Goal: Task Accomplishment & Management: Manage account settings

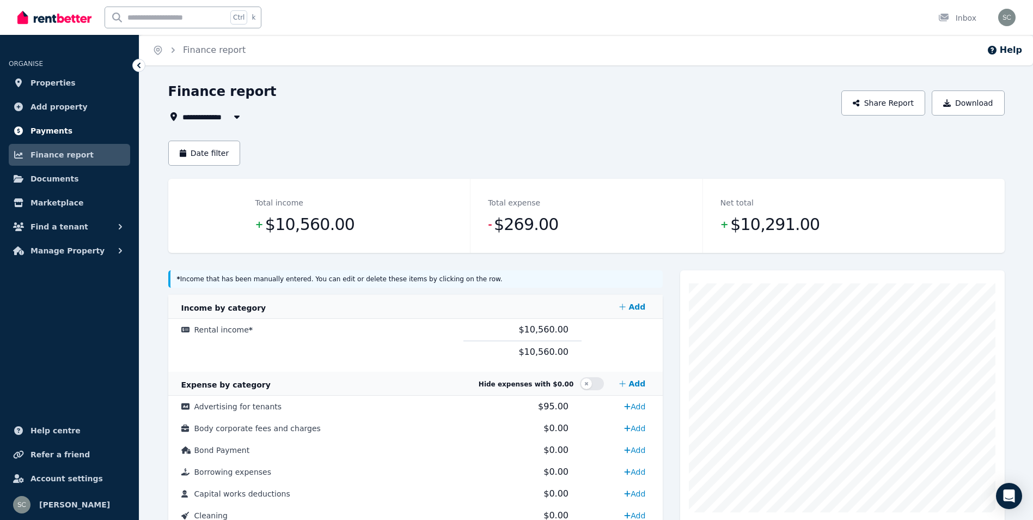
click at [52, 127] on span "Payments" at bounding box center [51, 130] width 42 height 13
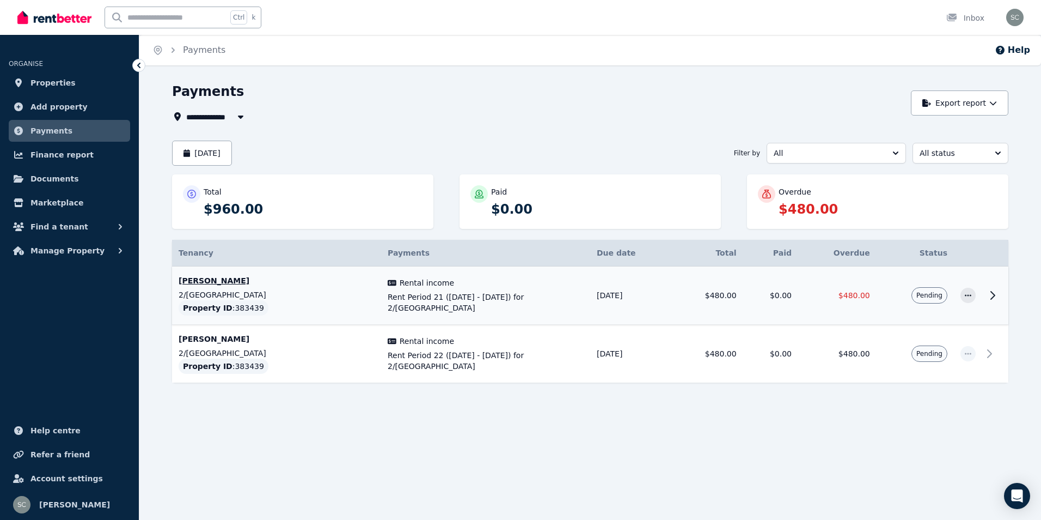
click at [992, 296] on icon at bounding box center [992, 295] width 13 height 13
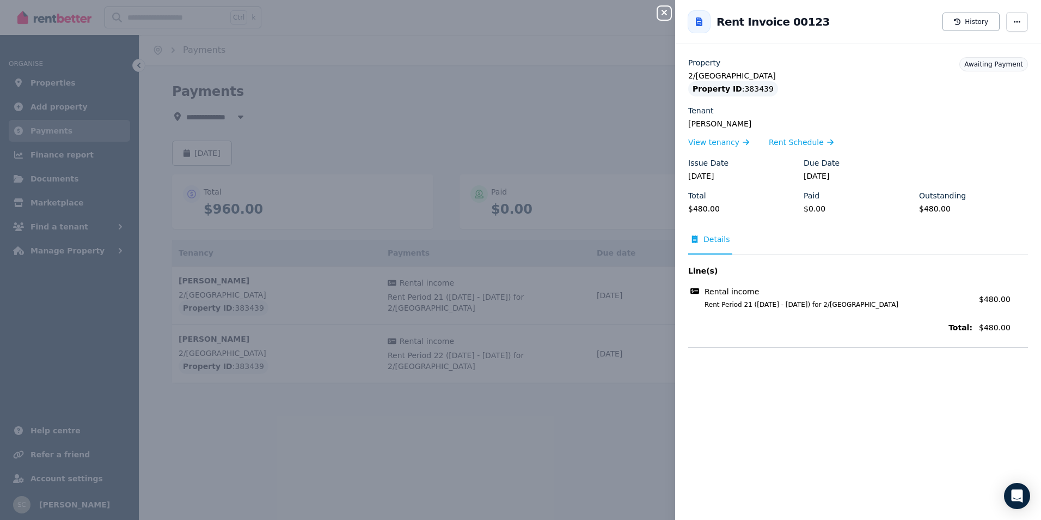
click at [667, 15] on icon "button" at bounding box center [664, 12] width 13 height 9
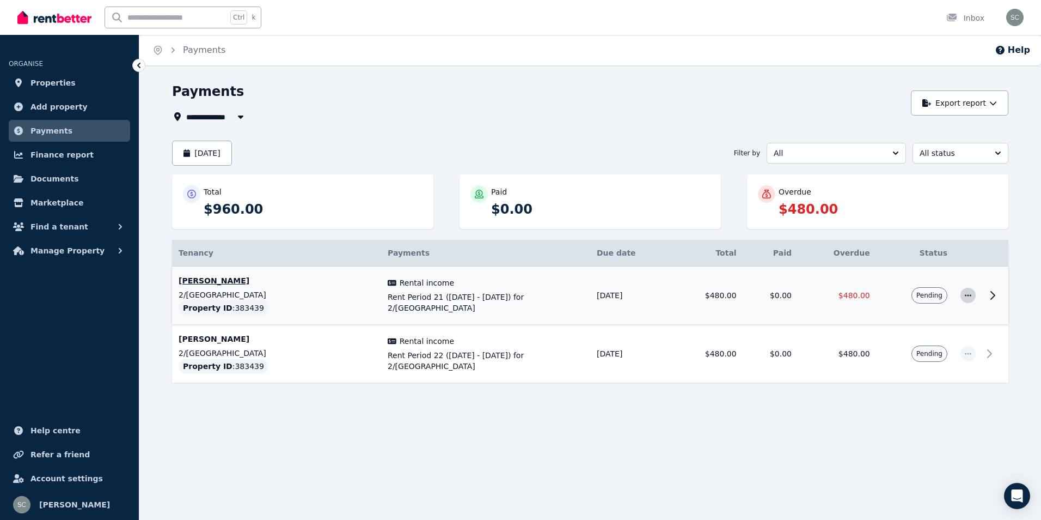
click at [965, 295] on icon "button" at bounding box center [968, 295] width 9 height 8
click at [938, 347] on span "Mark as paid" at bounding box center [933, 346] width 70 height 13
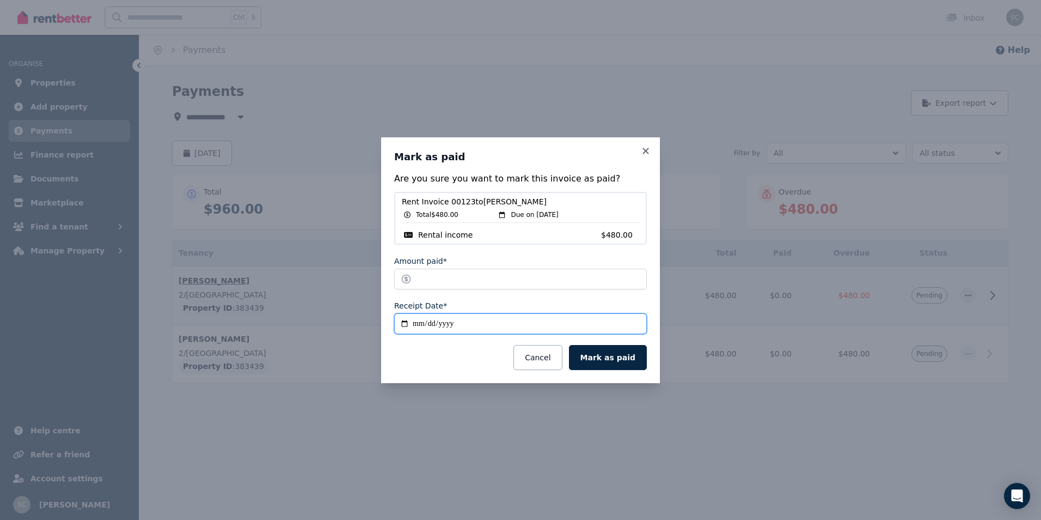
click at [422, 324] on input "**********" at bounding box center [520, 323] width 253 height 21
type input "**********"
click at [631, 361] on button "Mark as paid" at bounding box center [608, 357] width 78 height 25
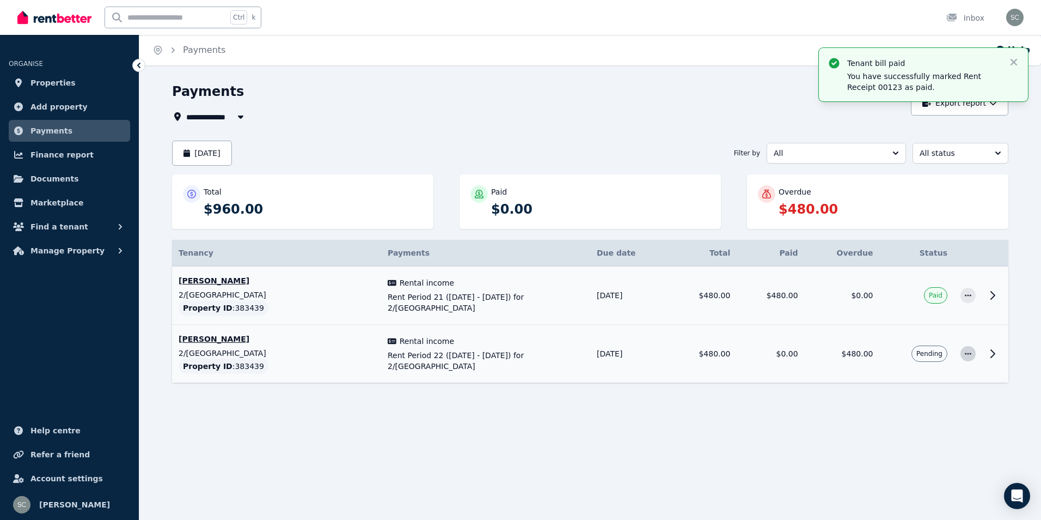
click at [967, 356] on icon "button" at bounding box center [968, 354] width 9 height 8
click at [949, 405] on span "Mark as paid" at bounding box center [933, 404] width 70 height 13
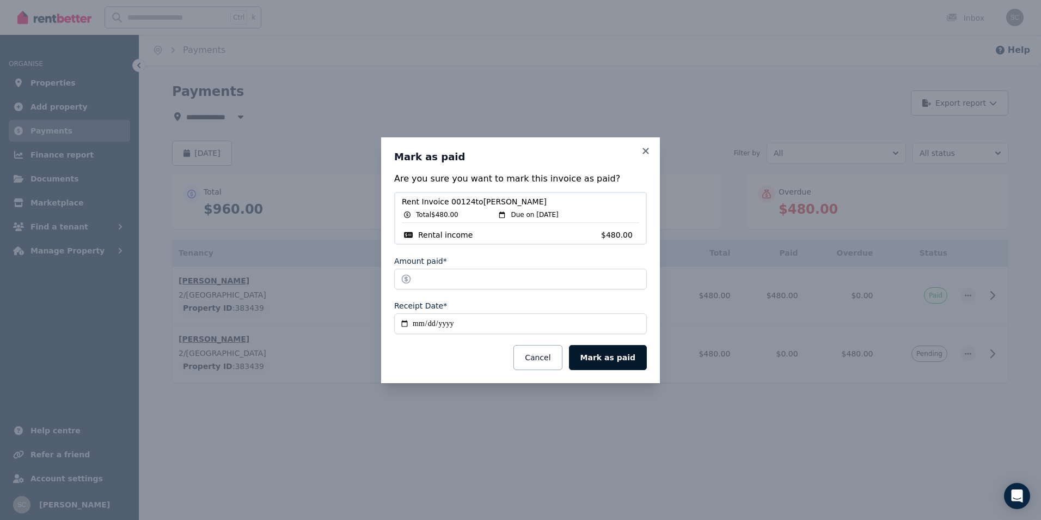
click at [620, 351] on button "Mark as paid" at bounding box center [608, 357] width 78 height 25
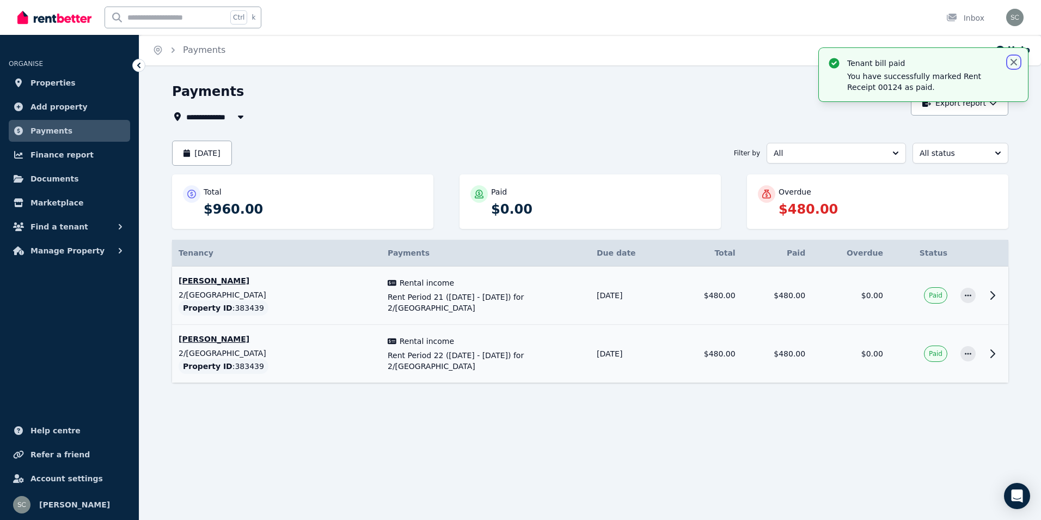
click at [1014, 60] on icon "button" at bounding box center [1014, 62] width 11 height 11
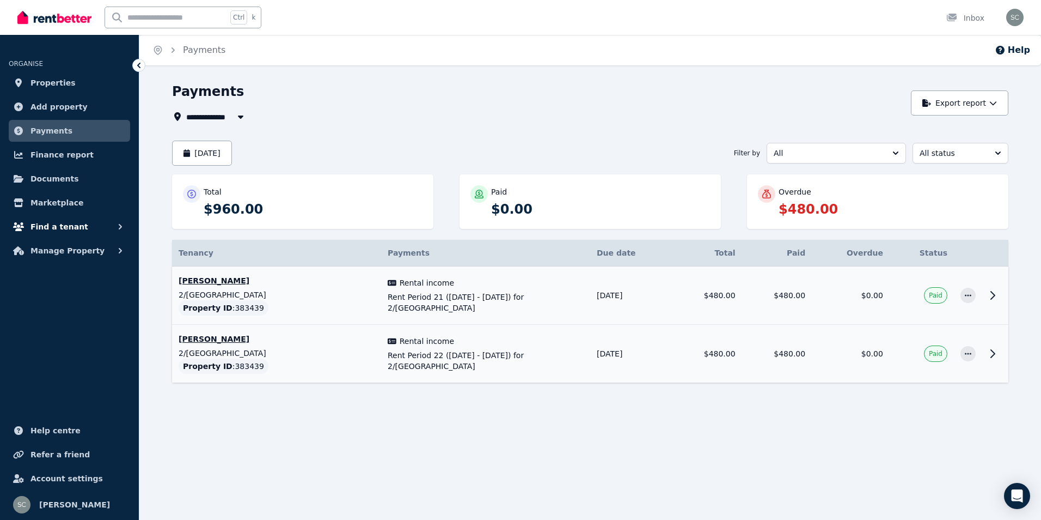
click at [62, 231] on span "Find a tenant" at bounding box center [59, 226] width 58 height 13
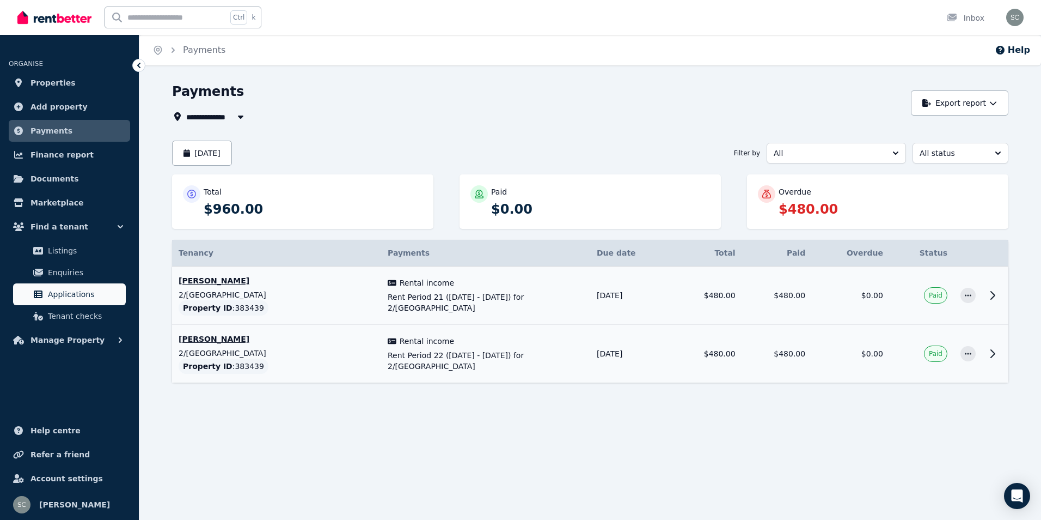
click at [73, 292] on span "Applications" at bounding box center [85, 294] width 74 height 13
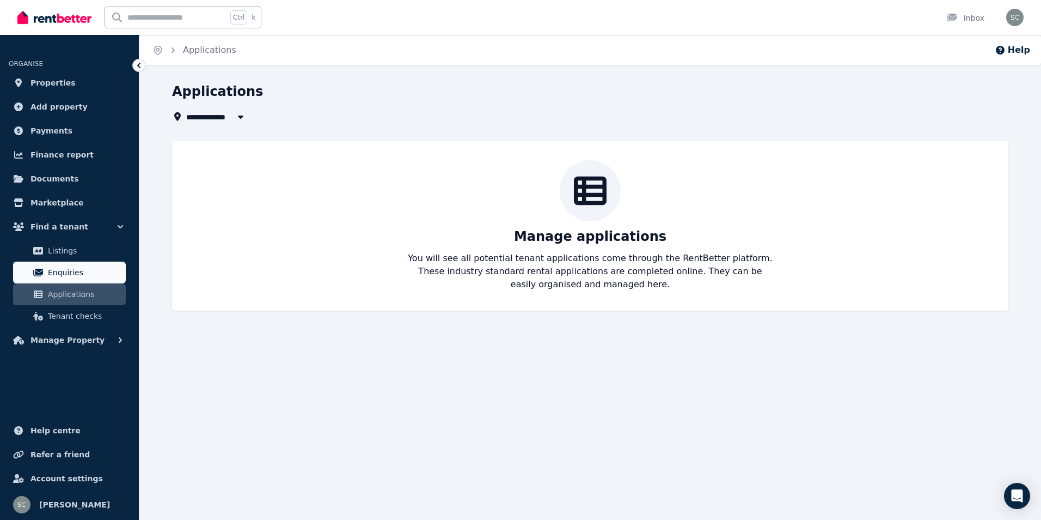
click at [73, 274] on span "Enquiries" at bounding box center [85, 272] width 74 height 13
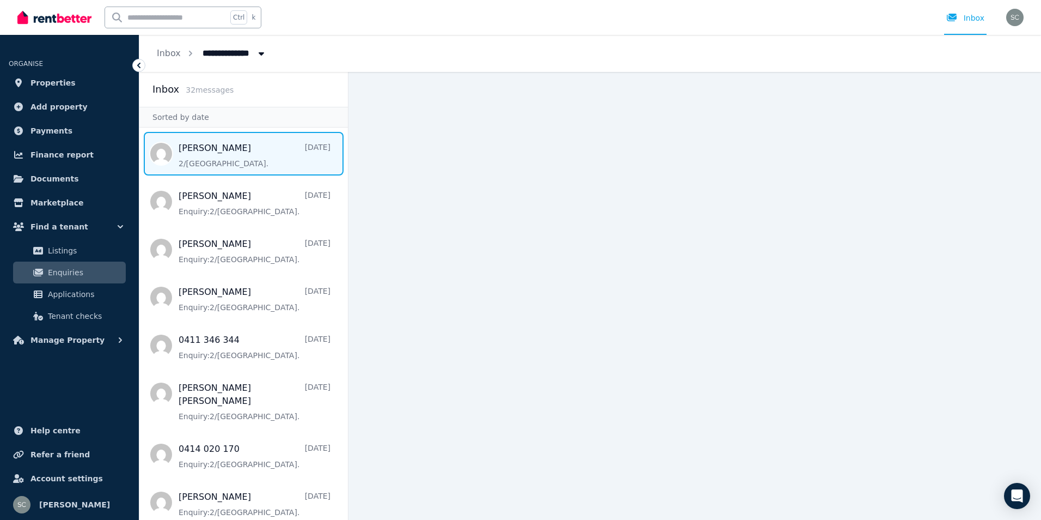
click at [202, 149] on span "Message list" at bounding box center [243, 154] width 209 height 44
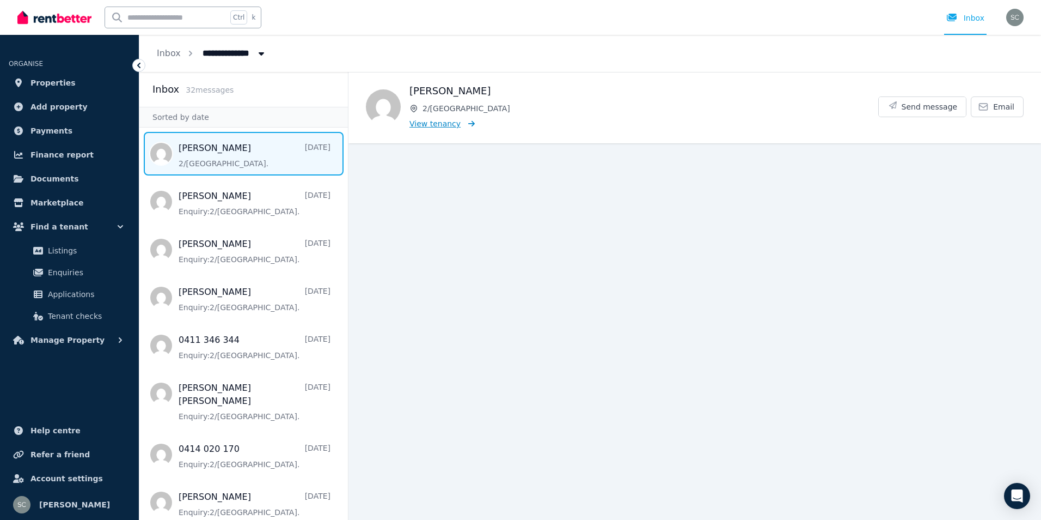
click at [443, 125] on span "View tenancy" at bounding box center [435, 123] width 51 height 11
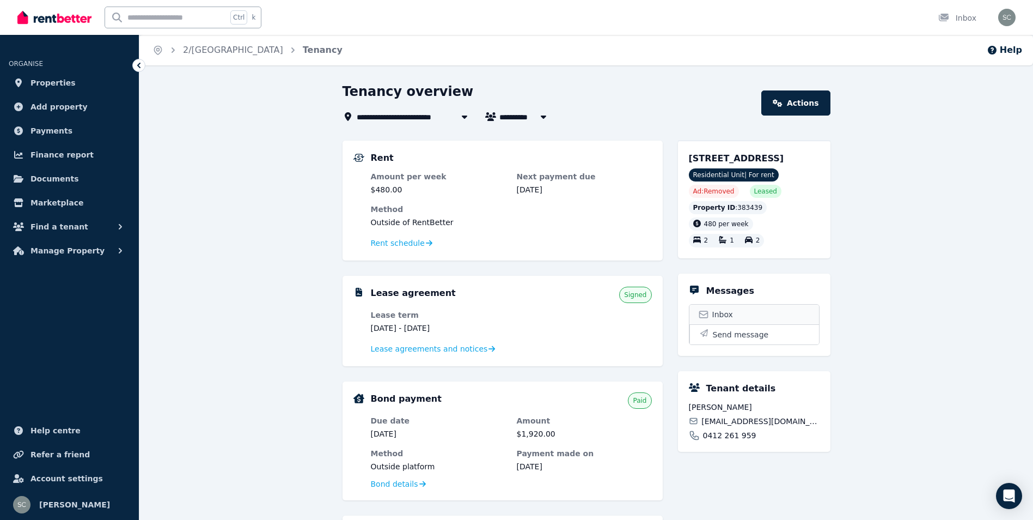
click at [733, 324] on link "Inbox" at bounding box center [754, 314] width 130 height 20
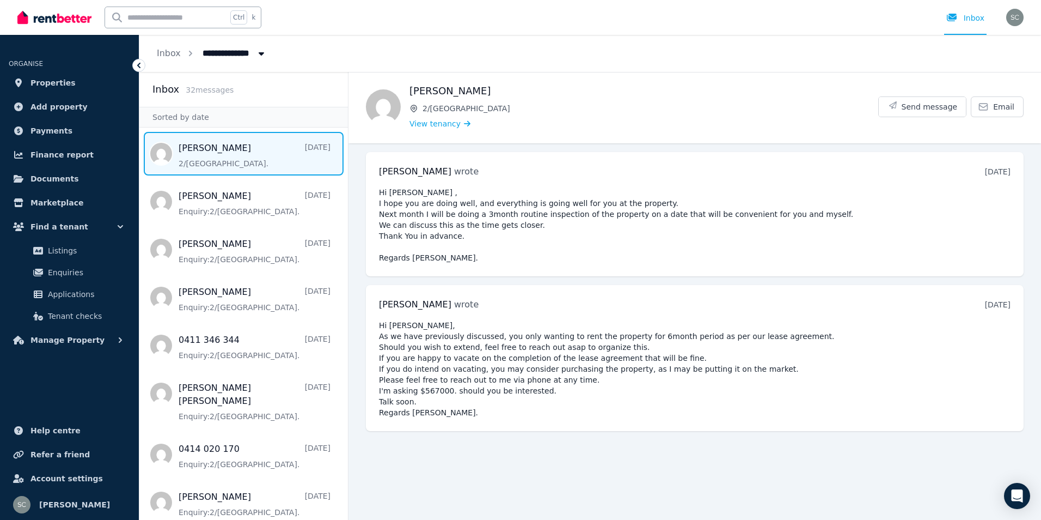
click at [203, 150] on span "Message list" at bounding box center [243, 154] width 209 height 44
click at [983, 111] on icon at bounding box center [983, 106] width 11 height 11
click at [988, 110] on icon at bounding box center [984, 106] width 8 height 7
click at [992, 111] on link "Email" at bounding box center [997, 106] width 53 height 21
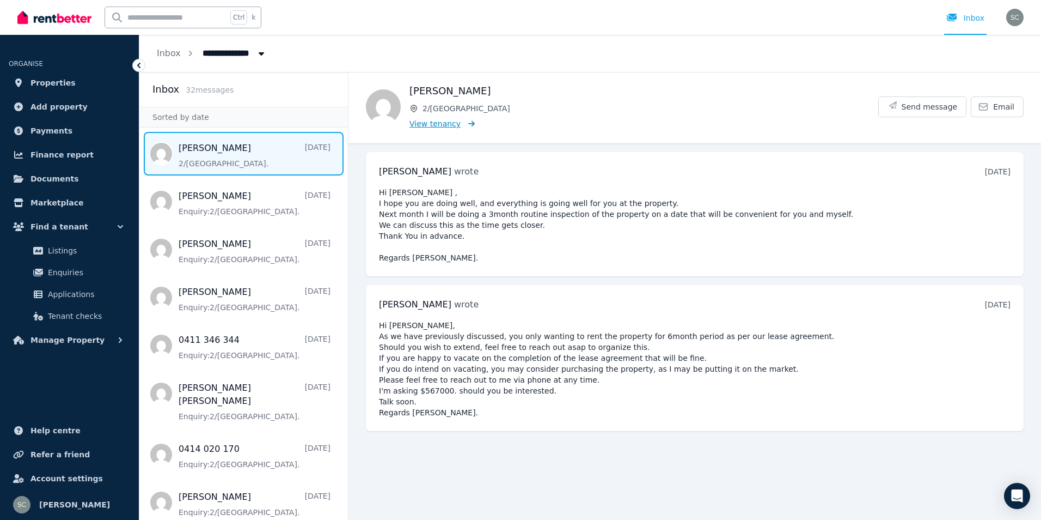
click at [437, 124] on span "View tenancy" at bounding box center [435, 123] width 51 height 11
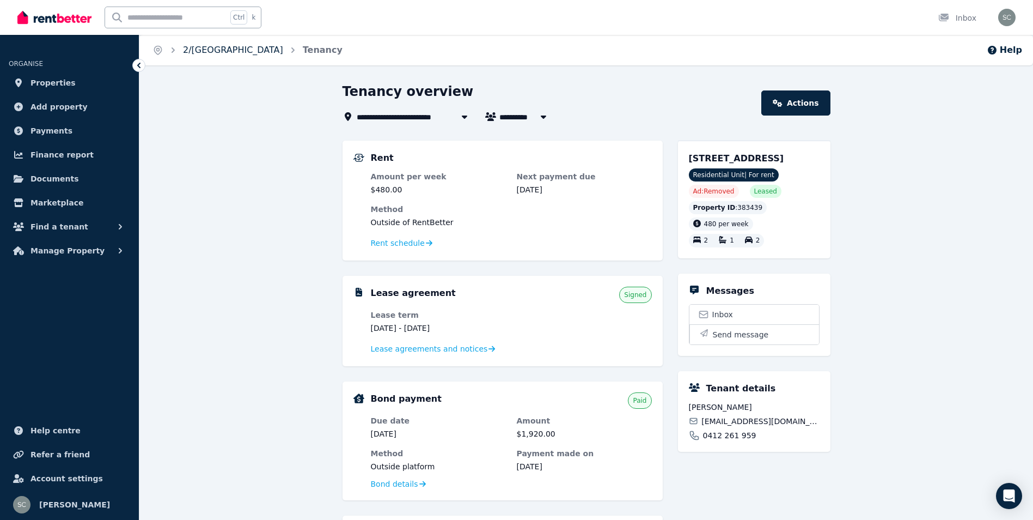
click at [283, 50] on link "2/[GEOGRAPHIC_DATA]" at bounding box center [233, 50] width 100 height 10
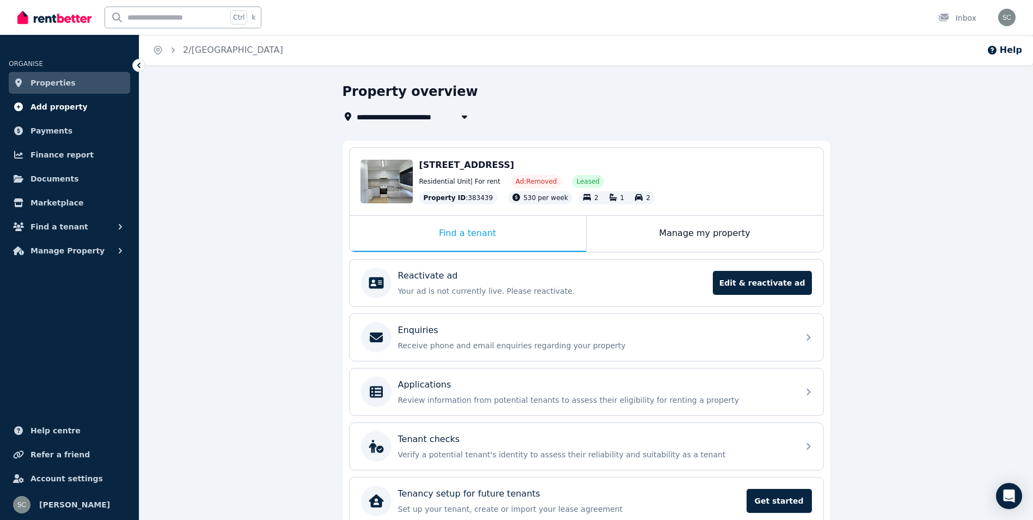
click at [70, 104] on span "Add property" at bounding box center [58, 106] width 57 height 13
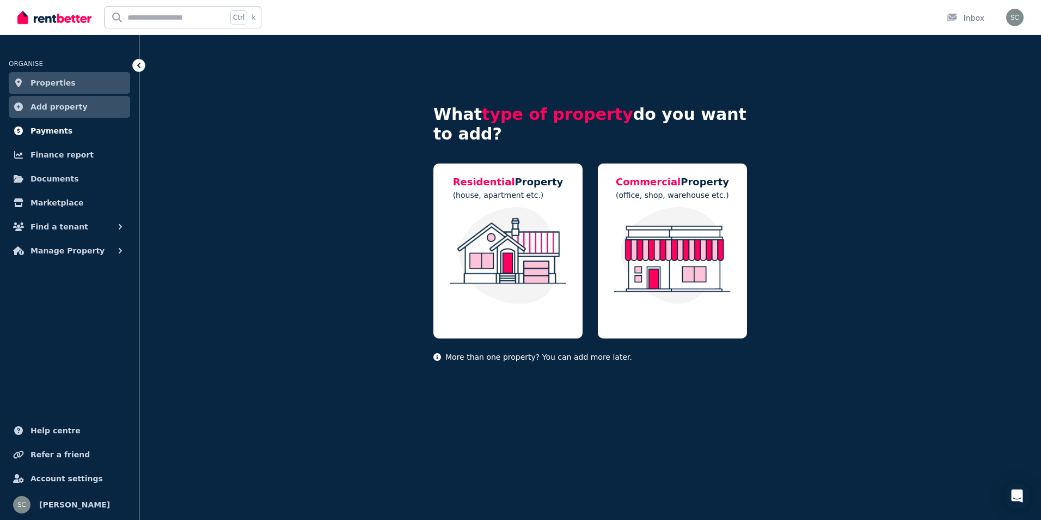
click at [69, 131] on link "Payments" at bounding box center [69, 131] width 121 height 22
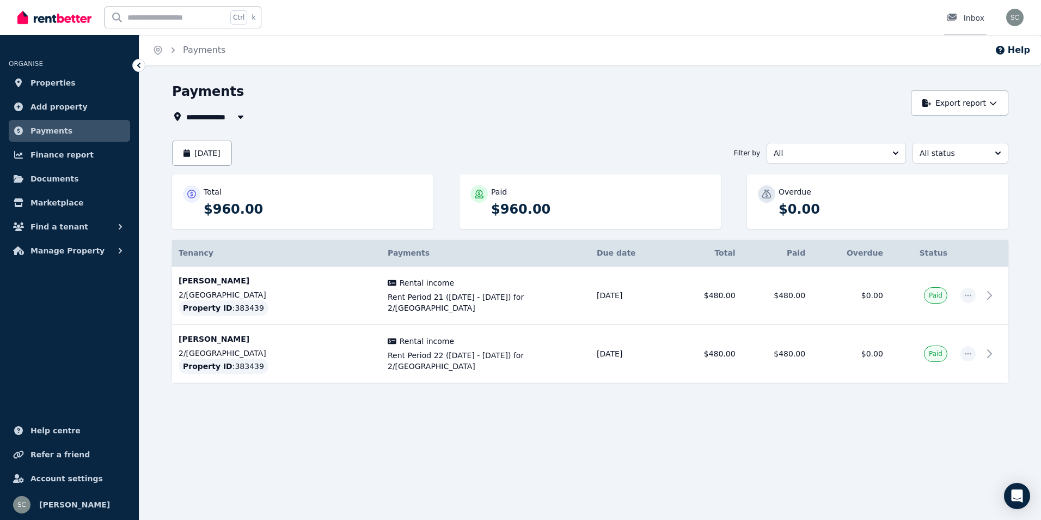
click at [963, 12] on link "Inbox" at bounding box center [965, 17] width 42 height 35
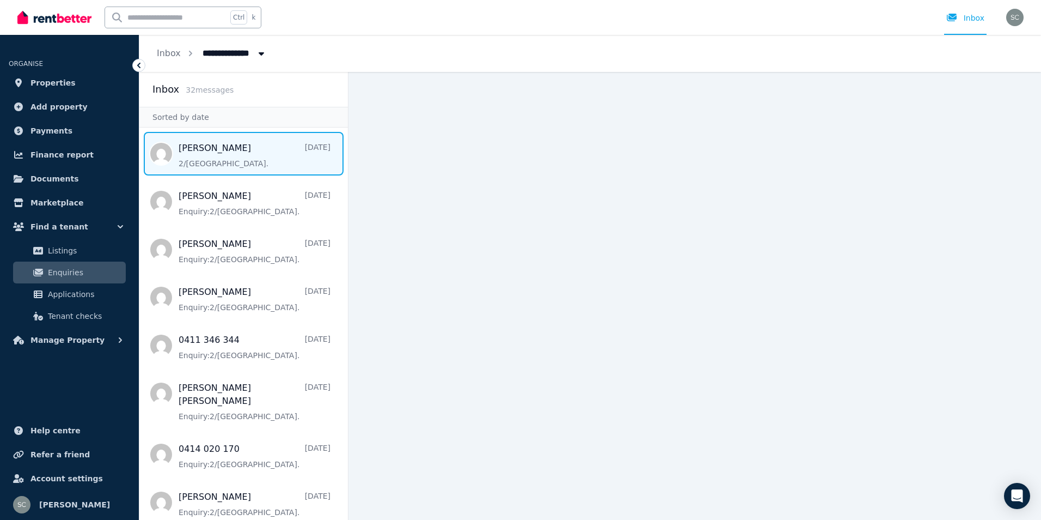
click at [225, 161] on span "Message list" at bounding box center [243, 154] width 209 height 44
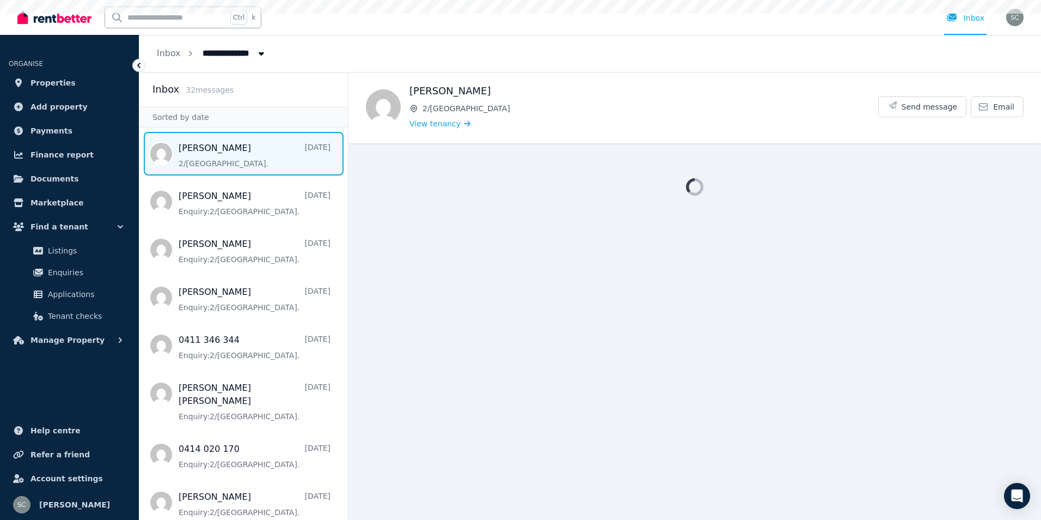
click at [225, 161] on span "Message list" at bounding box center [243, 154] width 209 height 44
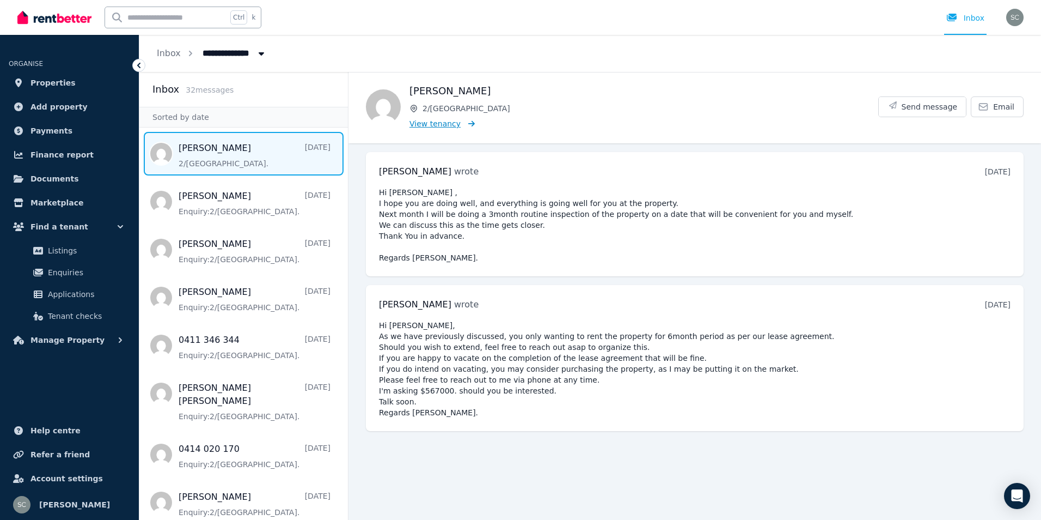
click at [442, 122] on span "View tenancy" at bounding box center [435, 123] width 51 height 11
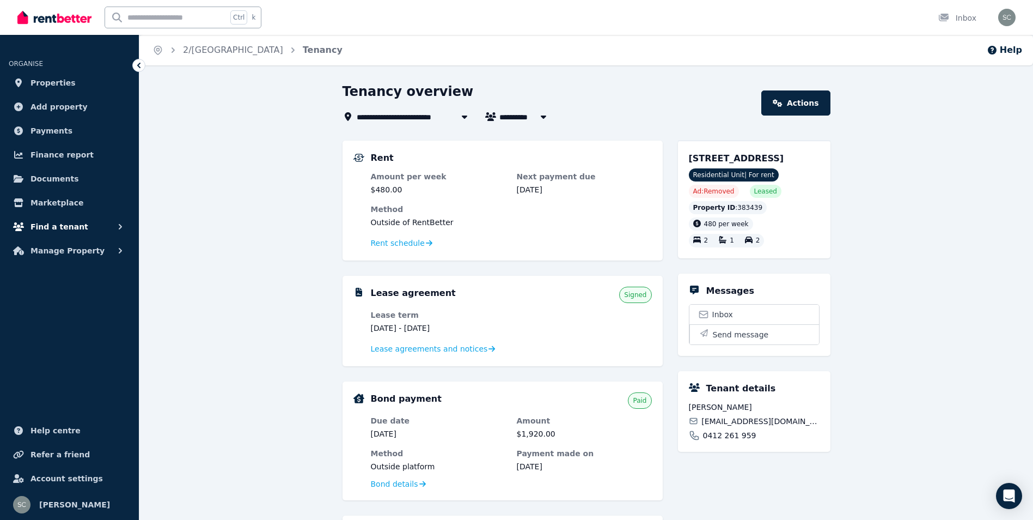
click at [79, 225] on button "Find a tenant" at bounding box center [69, 227] width 121 height 22
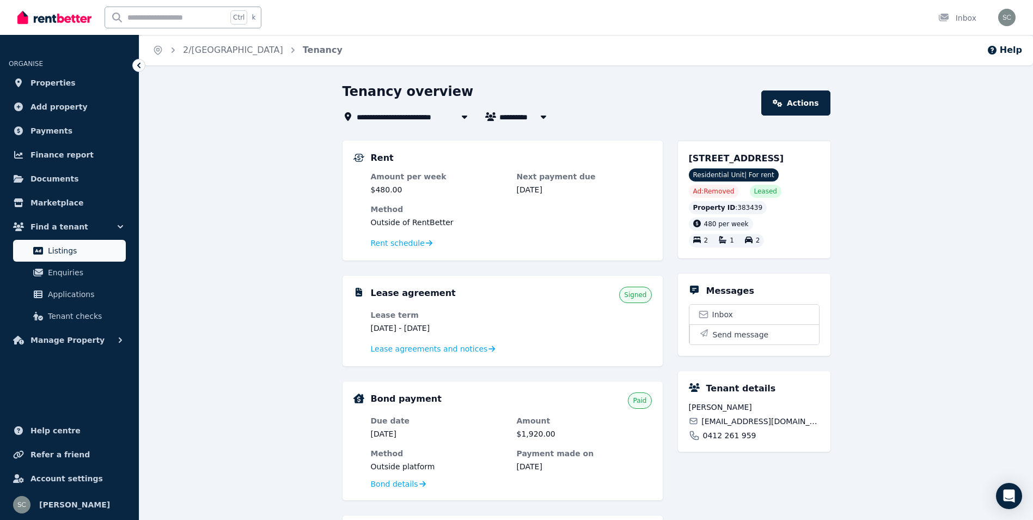
click at [73, 249] on span "Listings" at bounding box center [85, 250] width 74 height 13
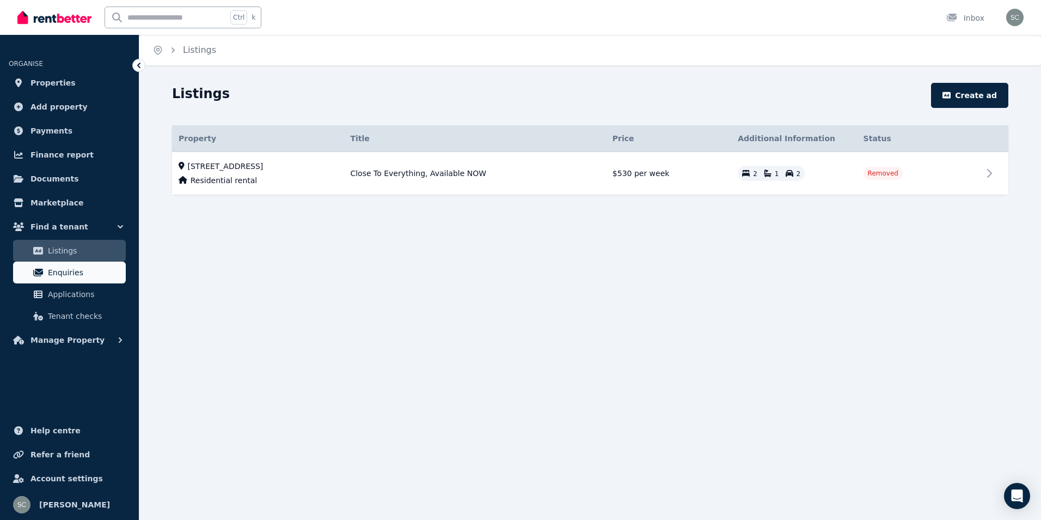
click at [75, 276] on span "Enquiries" at bounding box center [85, 272] width 74 height 13
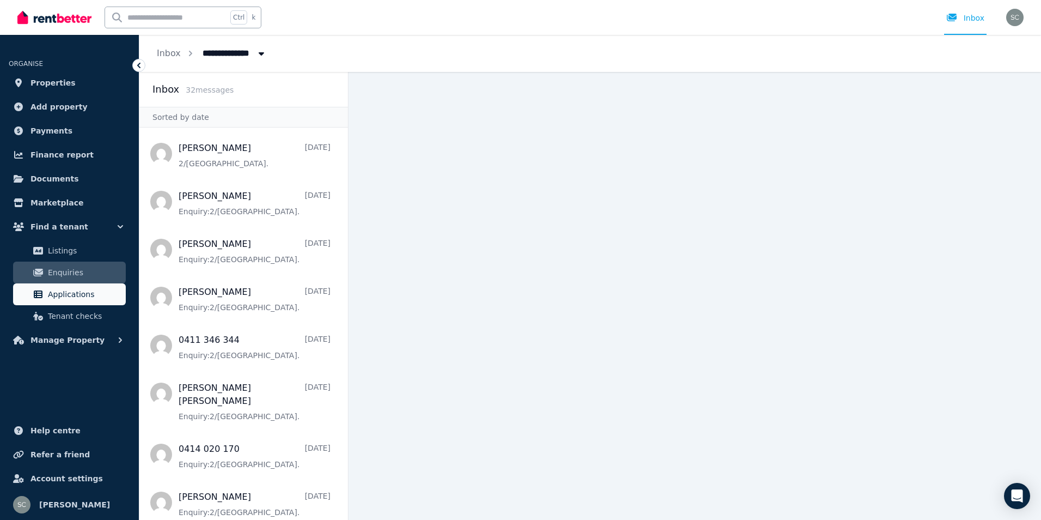
click at [75, 290] on span "Applications" at bounding box center [85, 294] width 74 height 13
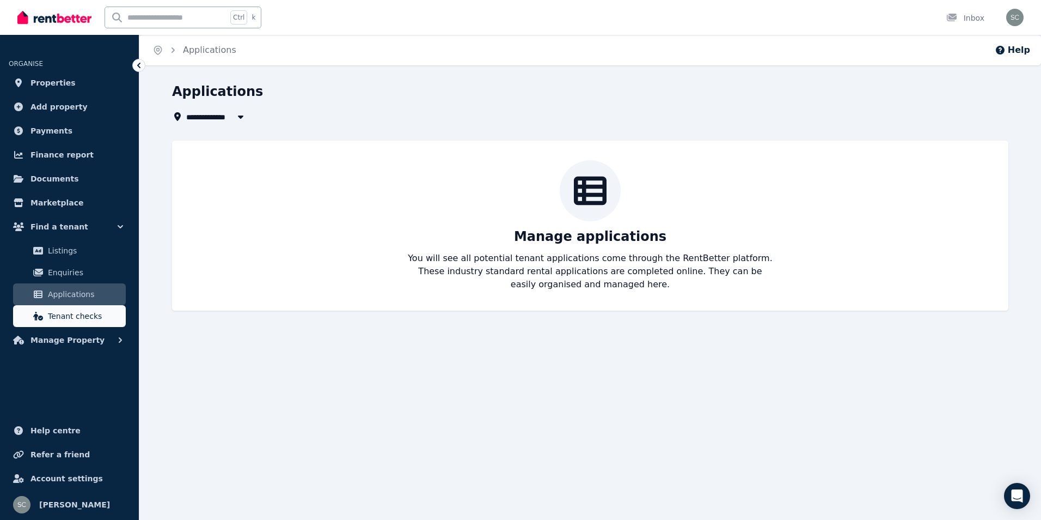
click at [77, 313] on span "Tenant checks" at bounding box center [85, 315] width 74 height 13
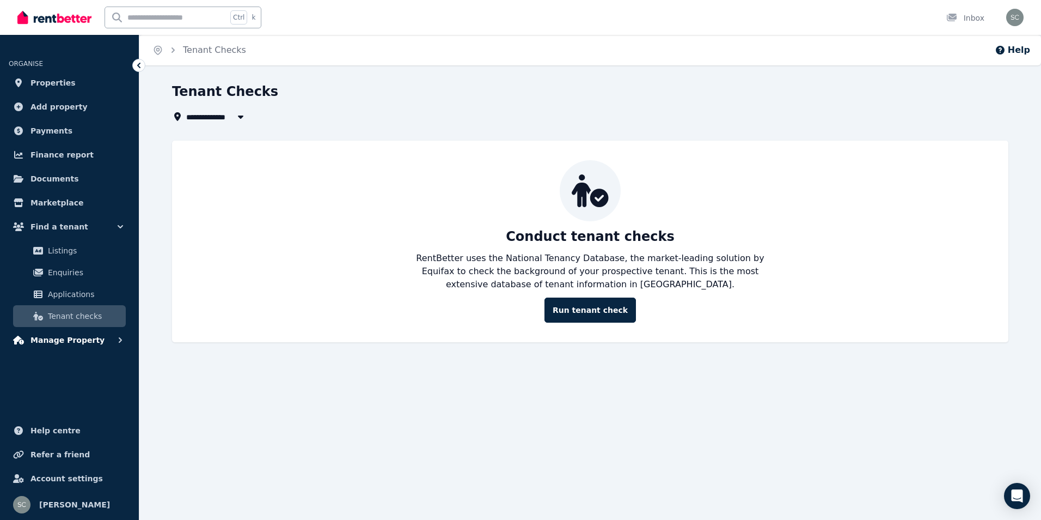
click at [82, 331] on ul "ORGANISE Properties Add property Payments Finance report Documents Marketplace …" at bounding box center [69, 198] width 139 height 305
click at [84, 335] on span "Manage Property" at bounding box center [67, 339] width 74 height 13
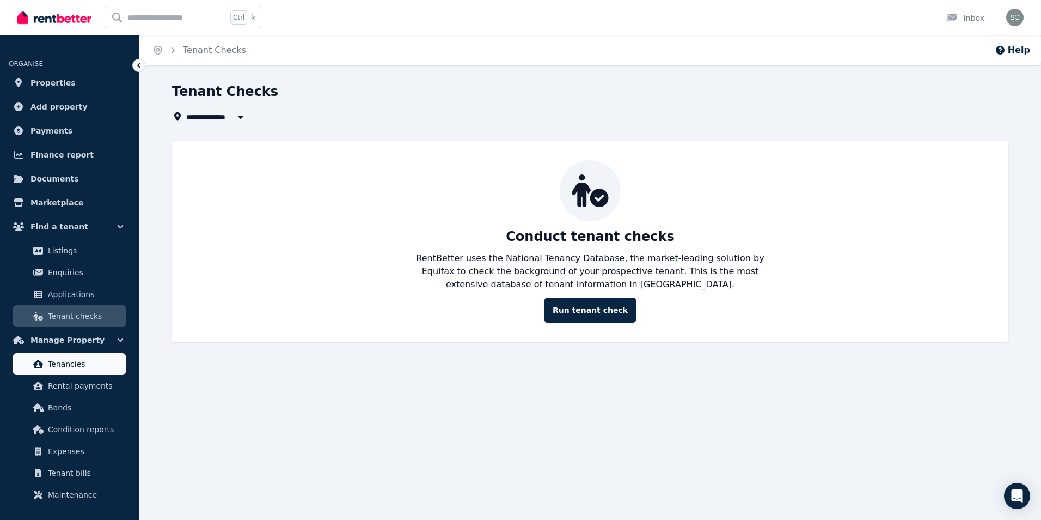
click at [86, 364] on span "Tenancies" at bounding box center [85, 363] width 74 height 13
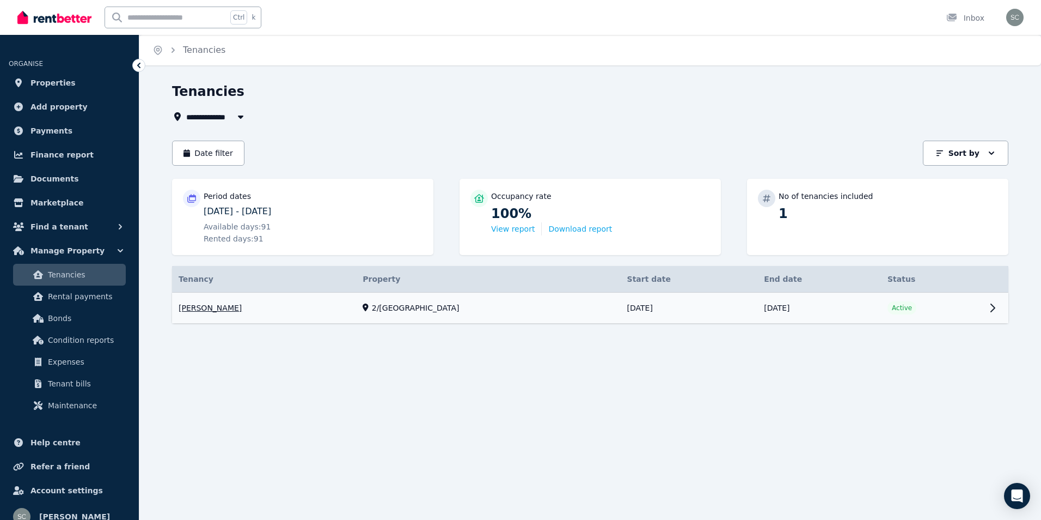
click at [993, 304] on link "View property details" at bounding box center [590, 307] width 837 height 31
